Goal: Task Accomplishment & Management: Complete application form

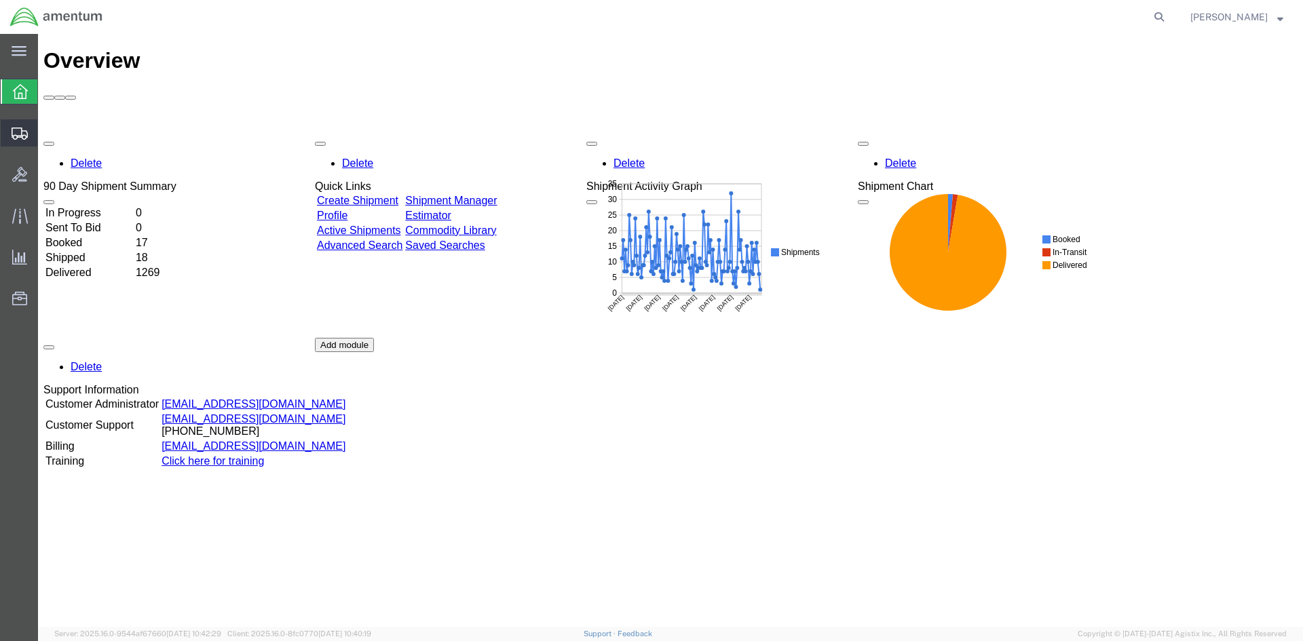
click at [14, 131] on icon at bounding box center [20, 134] width 16 height 12
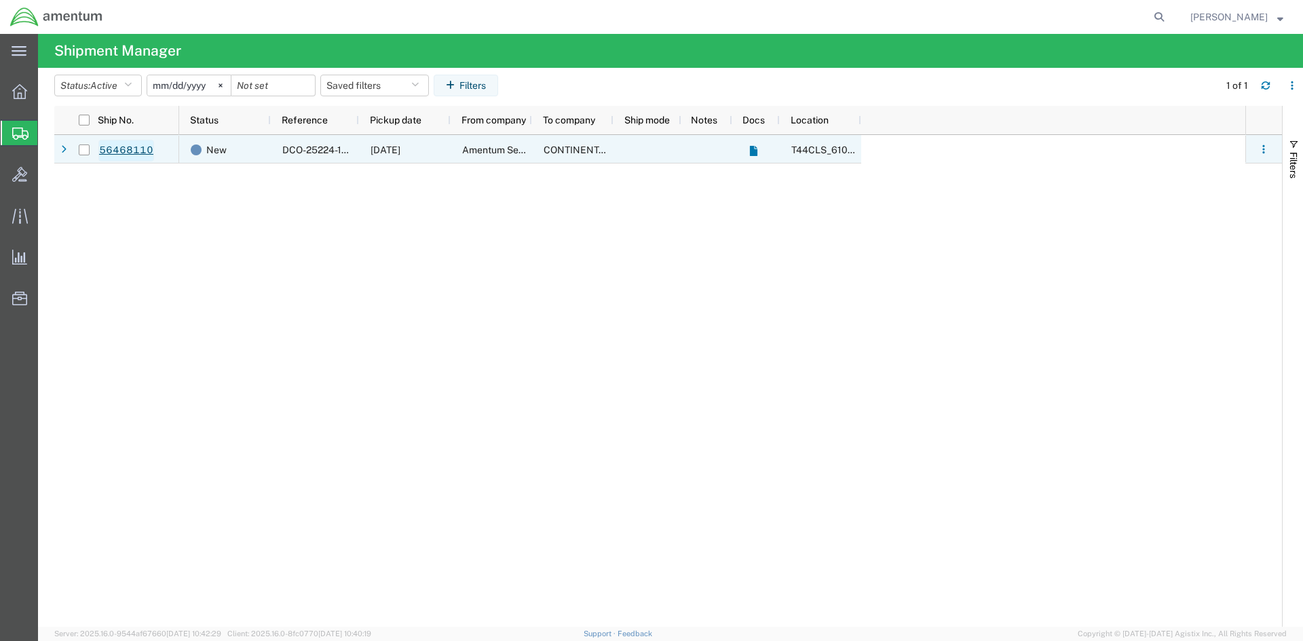
click at [119, 149] on link "56468110" at bounding box center [126, 151] width 56 height 22
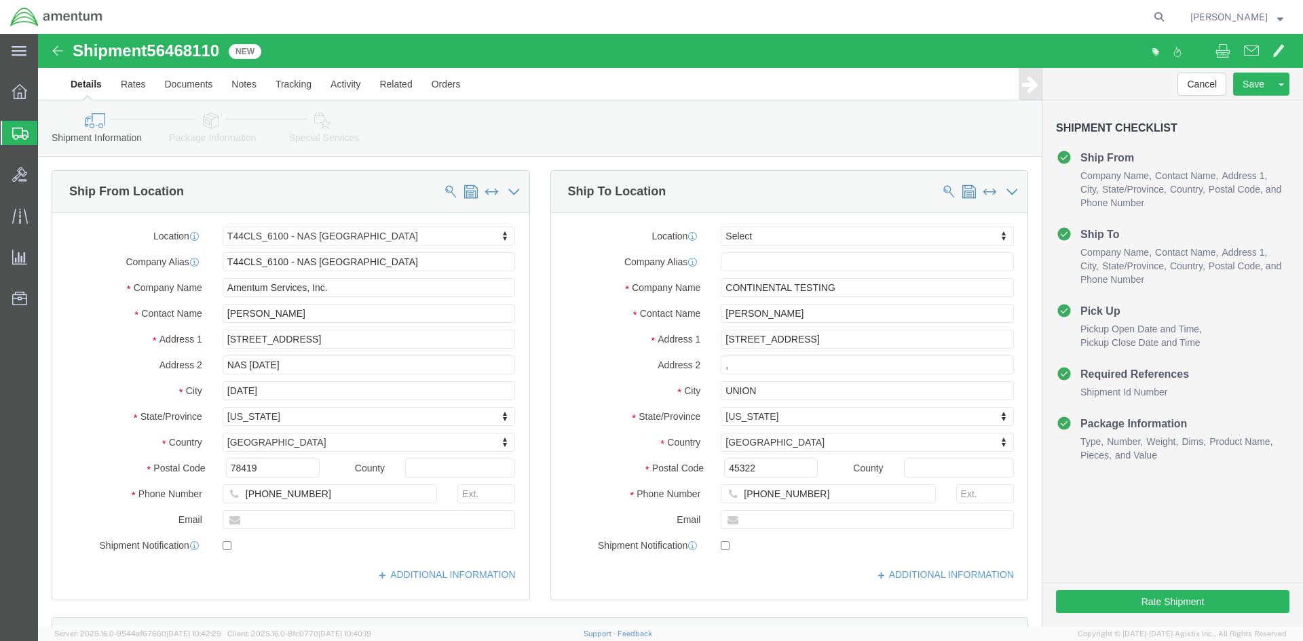
select select "42673"
select select
click input "[PERSON_NAME]"
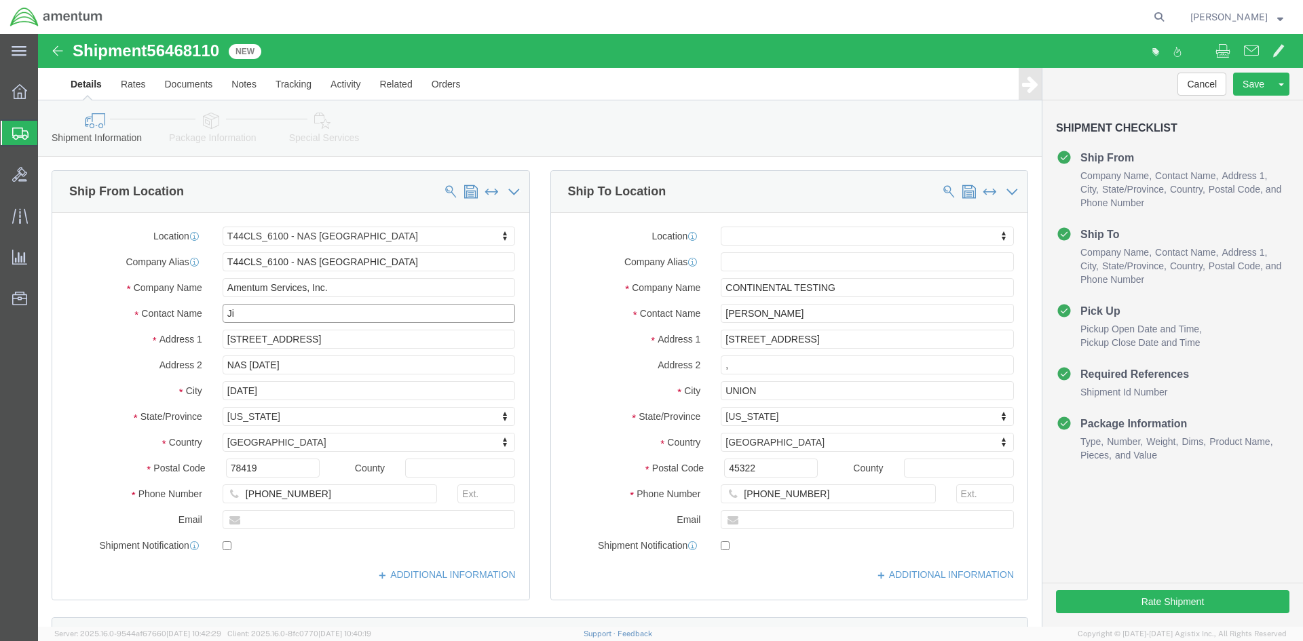
type input "J"
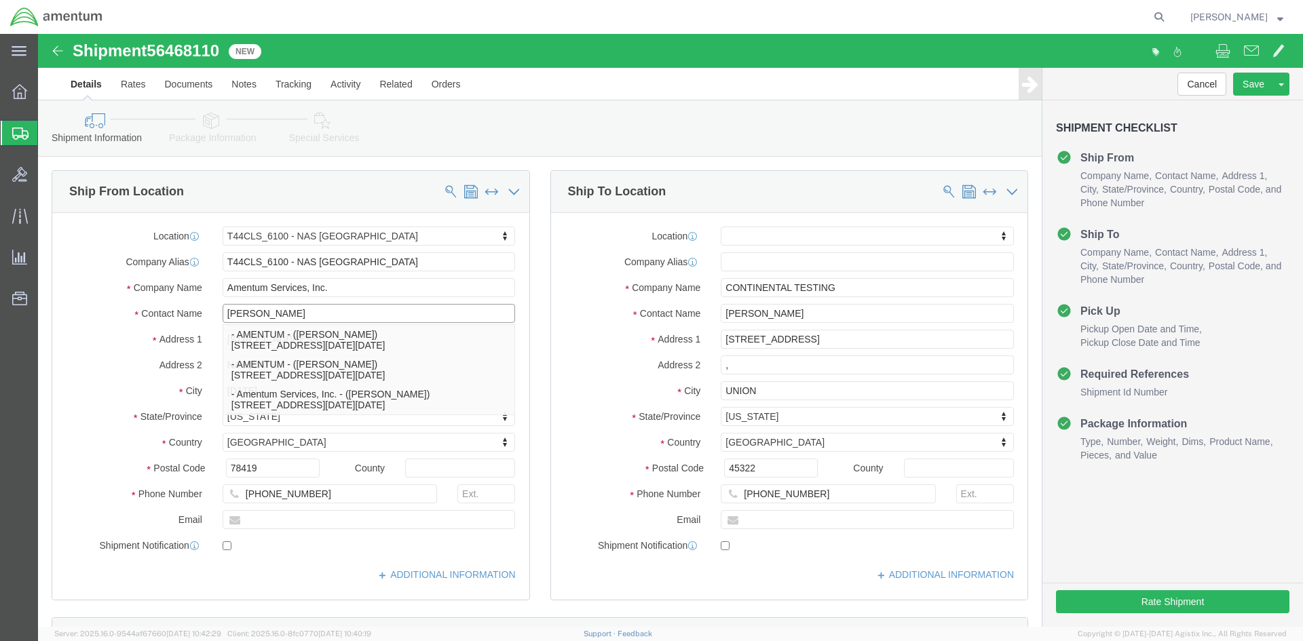
type input "[PERSON_NAME]"
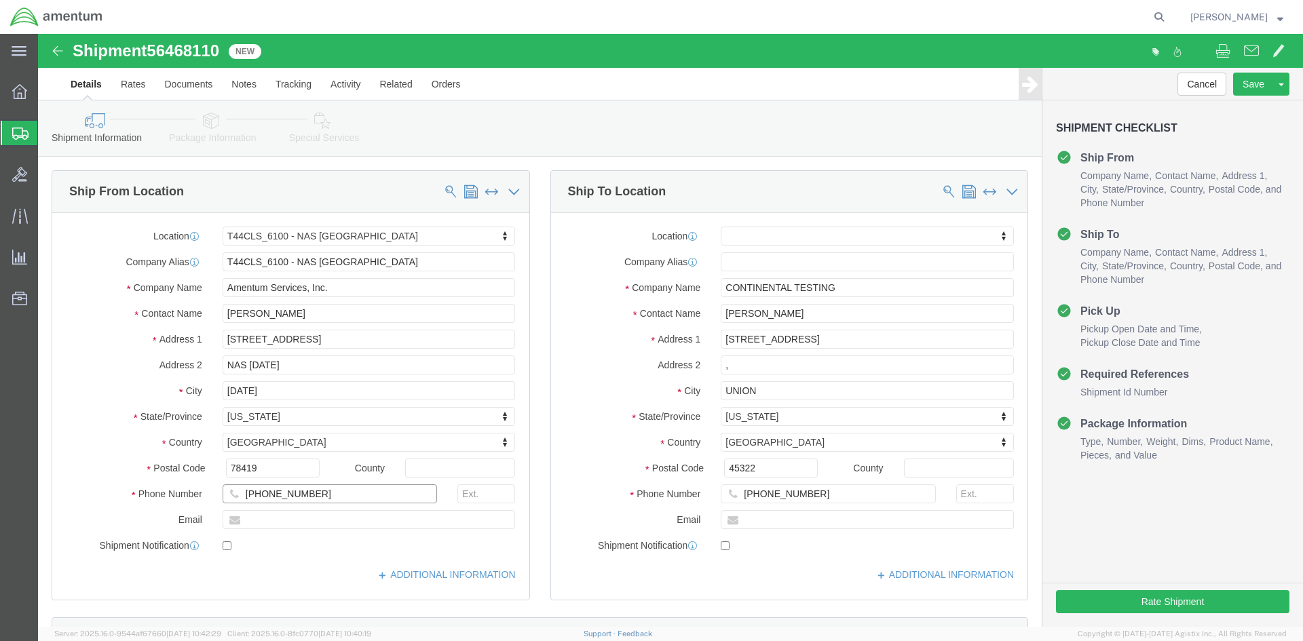
click input "[PHONE_NUMBER]"
type input "[PHONE_NUMBER]"
click input ","
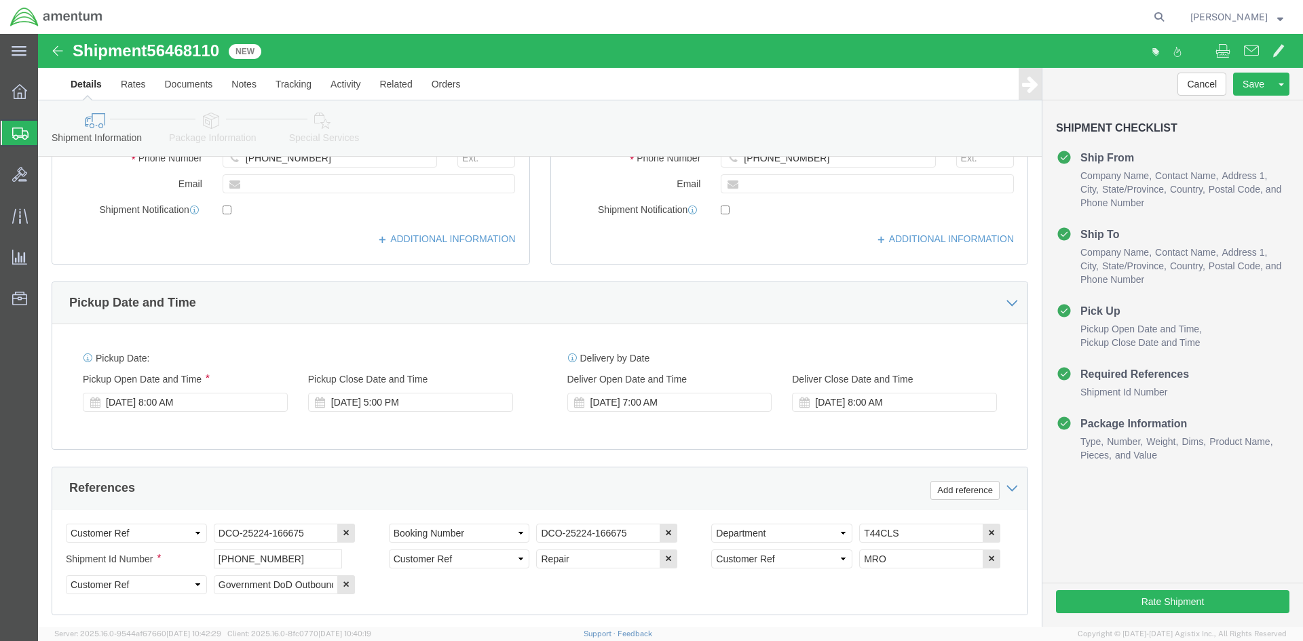
scroll to position [339, 0]
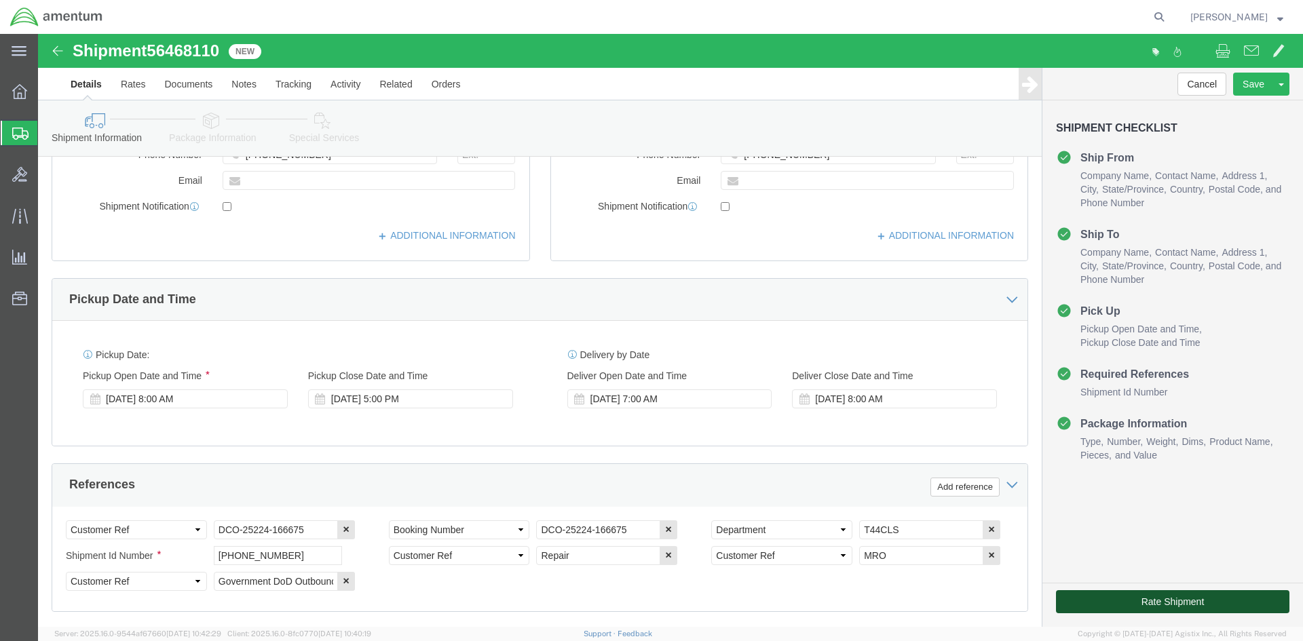
click button "Rate Shipment"
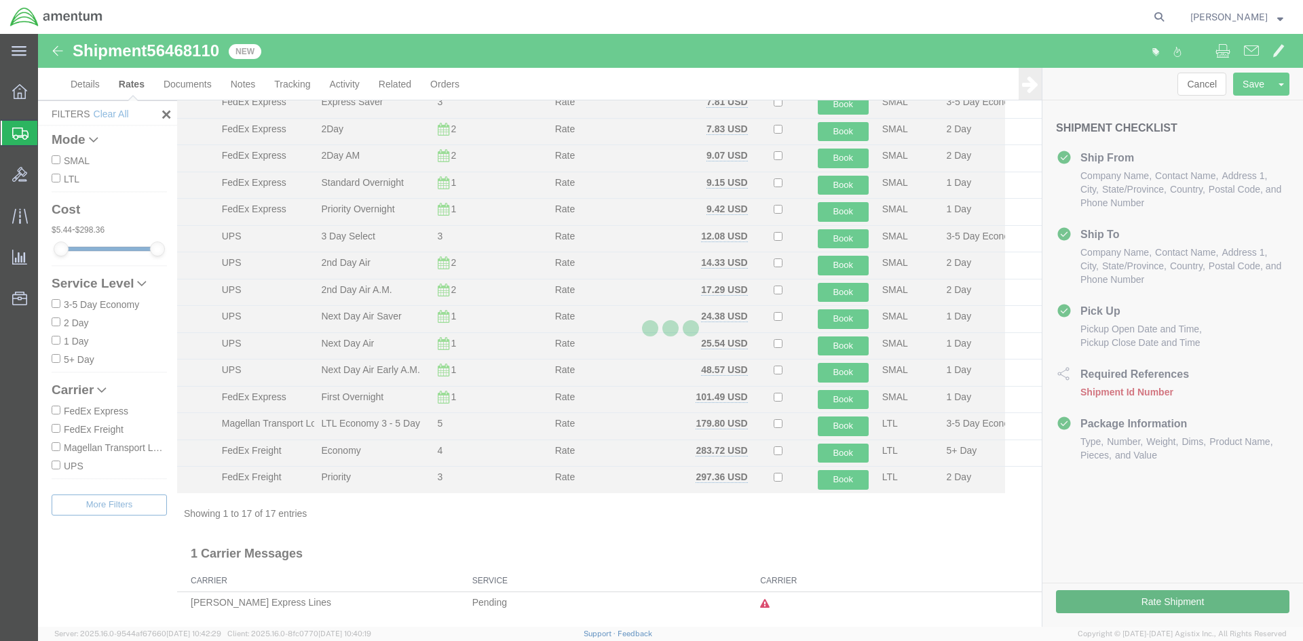
scroll to position [115, 0]
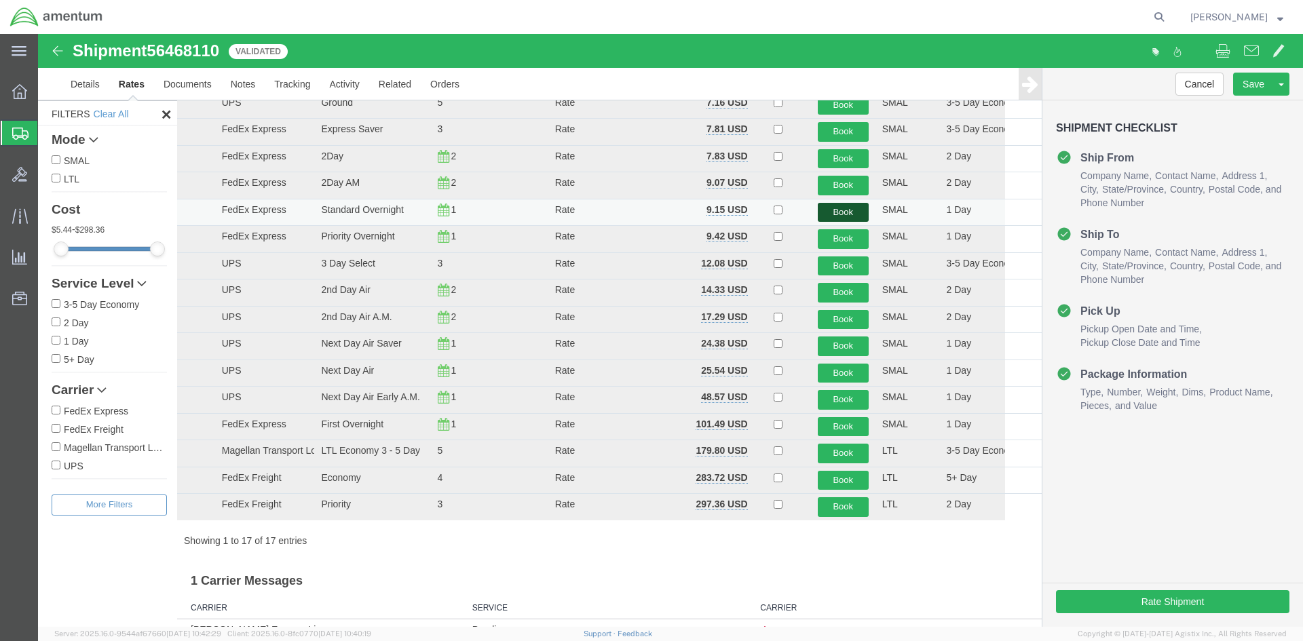
click at [833, 212] on button "Book" at bounding box center [843, 213] width 51 height 20
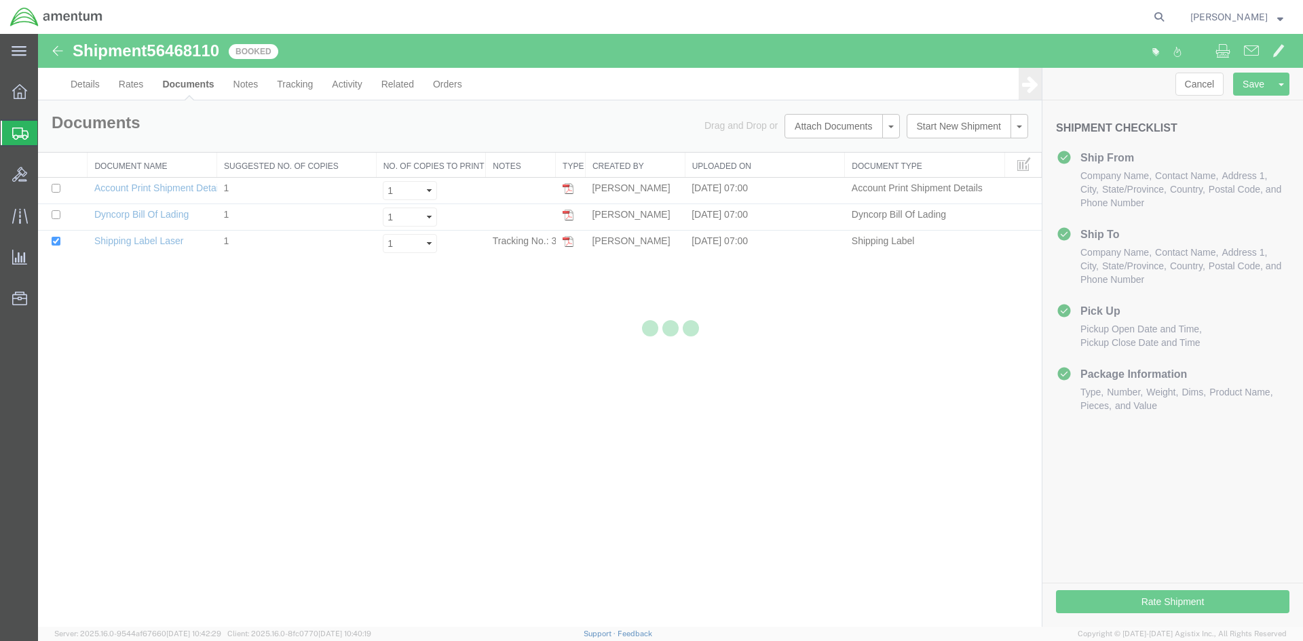
scroll to position [0, 0]
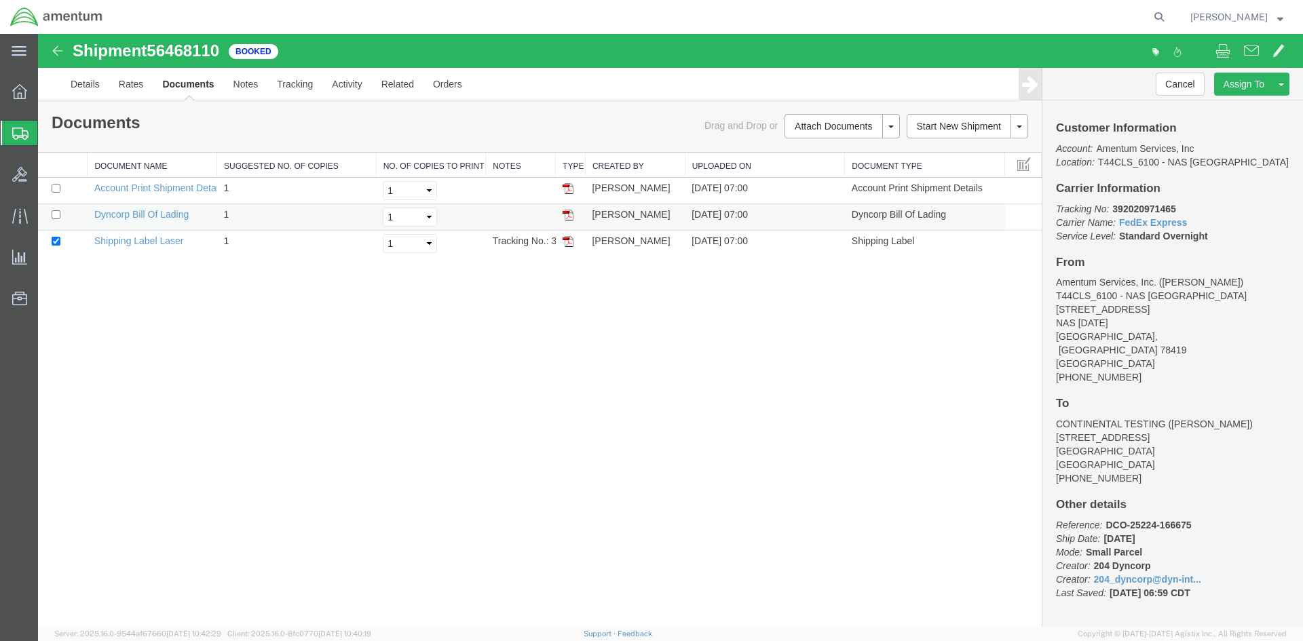
click at [569, 215] on img at bounding box center [568, 215] width 11 height 11
click at [567, 244] on img at bounding box center [568, 241] width 11 height 11
